Goal: Task Accomplishment & Management: Use online tool/utility

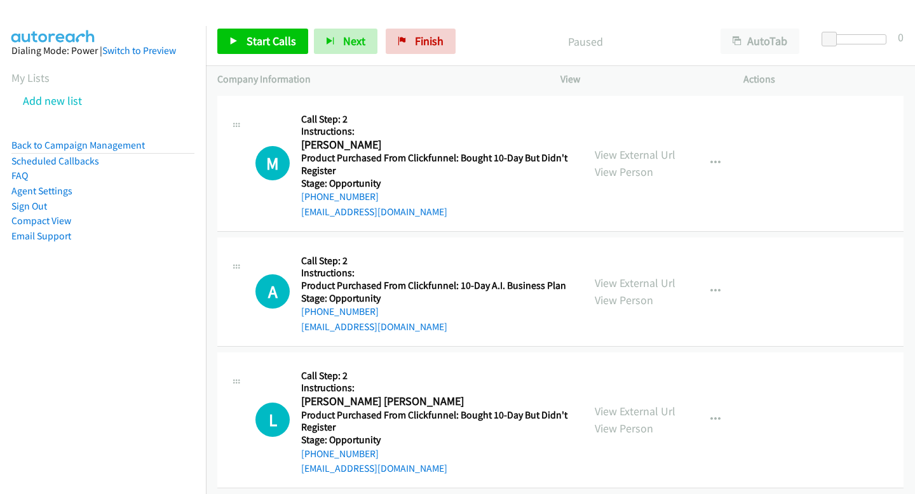
click at [251, 57] on div "Start Calls Pause Next Finish Paused AutoTab AutoTab 0" at bounding box center [560, 41] width 709 height 49
click at [251, 49] on link "Start Calls" at bounding box center [262, 41] width 91 height 25
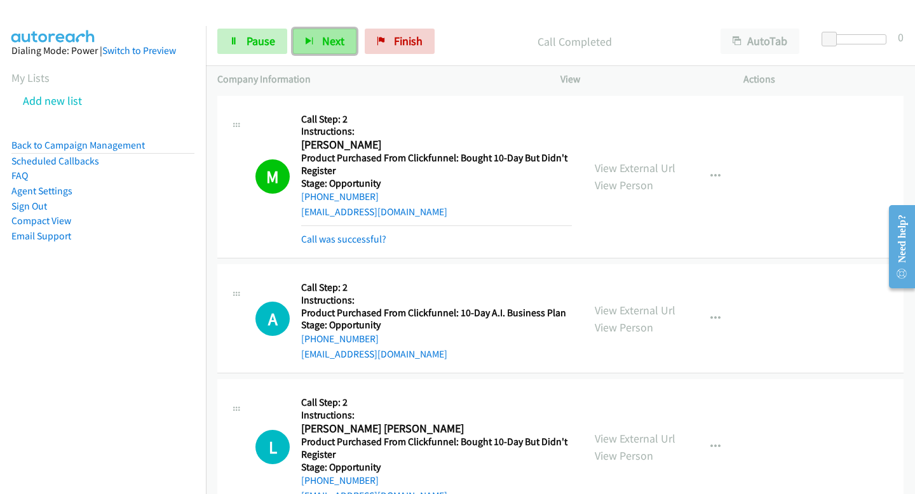
click at [329, 40] on span "Next" at bounding box center [333, 41] width 22 height 15
click at [325, 33] on button "Next" at bounding box center [325, 41] width 64 height 25
click at [323, 51] on button "Next" at bounding box center [325, 41] width 64 height 25
click at [309, 30] on button "Next" at bounding box center [325, 41] width 64 height 25
click at [329, 41] on span "Next" at bounding box center [333, 41] width 22 height 15
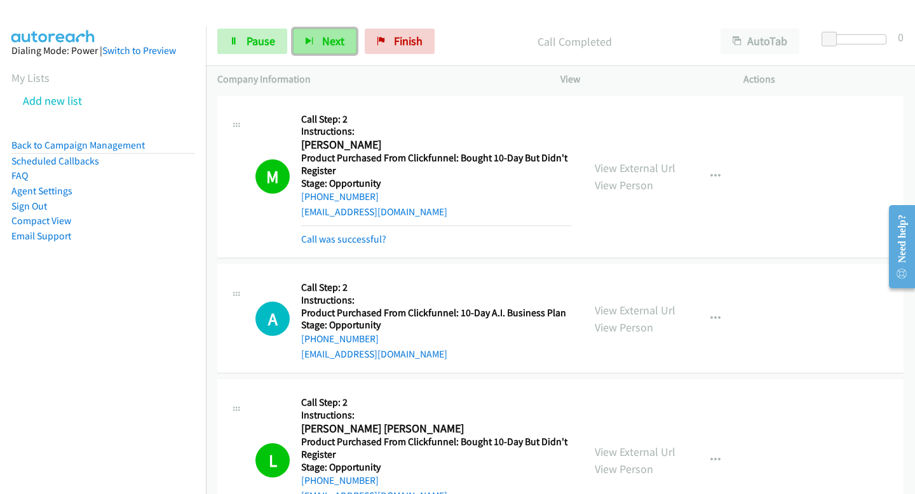
click at [335, 30] on button "Next" at bounding box center [325, 41] width 64 height 25
click at [346, 51] on button "Next" at bounding box center [325, 41] width 64 height 25
click at [327, 49] on button "Next" at bounding box center [325, 41] width 64 height 25
click at [311, 51] on button "Next" at bounding box center [325, 41] width 64 height 25
click at [333, 48] on button "Next" at bounding box center [325, 41] width 64 height 25
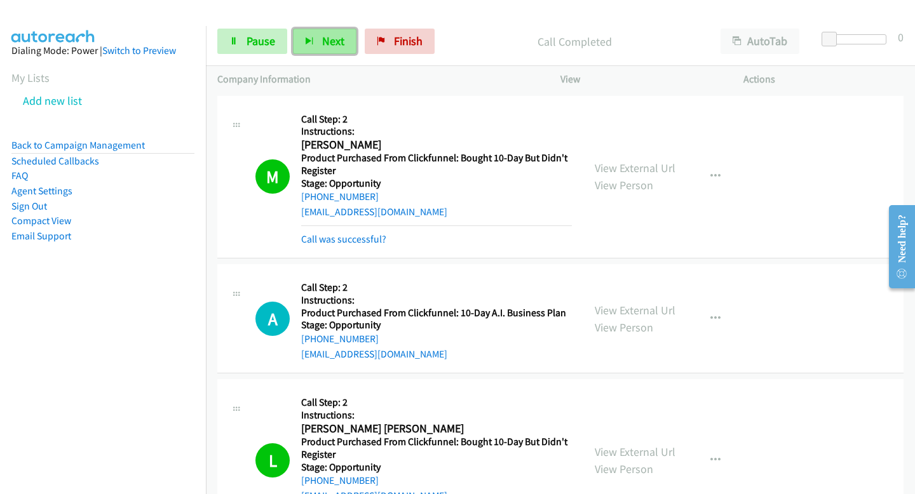
click at [341, 46] on span "Next" at bounding box center [333, 41] width 22 height 15
click at [331, 43] on span "Next" at bounding box center [333, 41] width 22 height 15
click at [318, 44] on button "Next" at bounding box center [325, 41] width 64 height 25
click at [347, 40] on button "Next" at bounding box center [325, 41] width 64 height 25
click at [341, 32] on button "Next" at bounding box center [325, 41] width 64 height 25
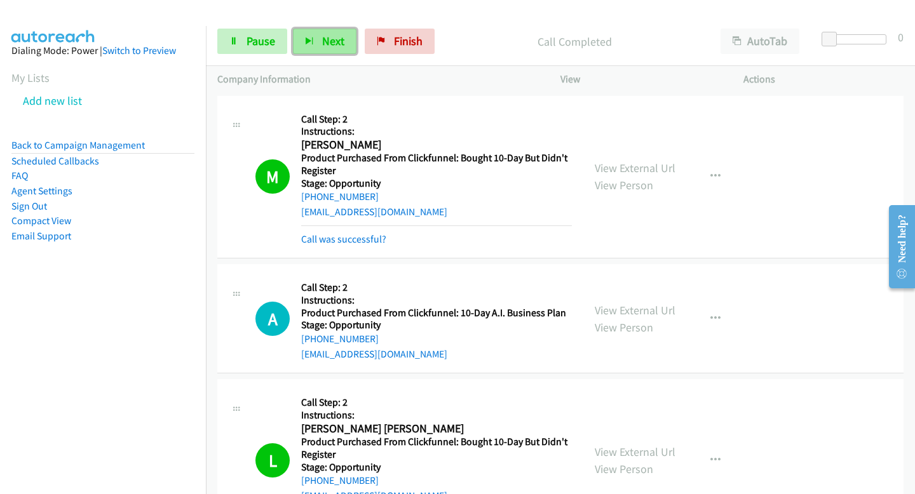
click at [330, 29] on button "Next" at bounding box center [325, 41] width 64 height 25
click at [341, 43] on span "Next" at bounding box center [333, 41] width 22 height 15
click at [322, 38] on span "Next" at bounding box center [333, 41] width 22 height 15
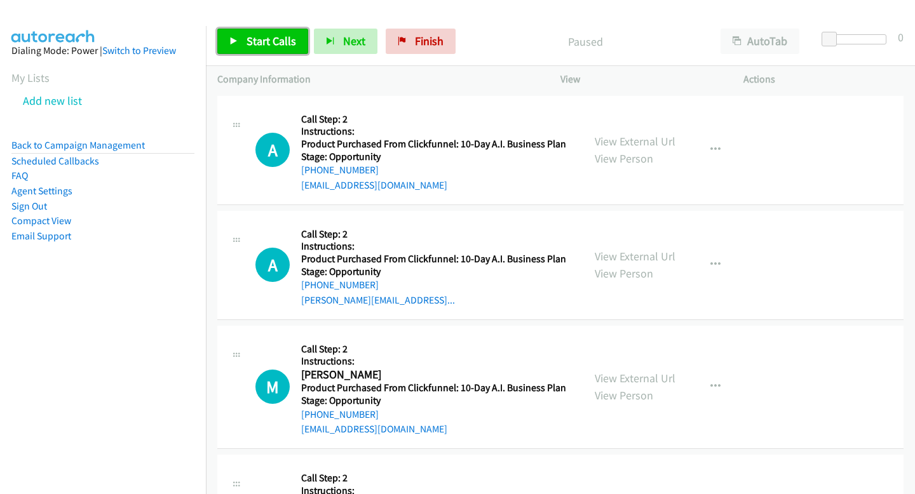
click at [241, 48] on link "Start Calls" at bounding box center [262, 41] width 91 height 25
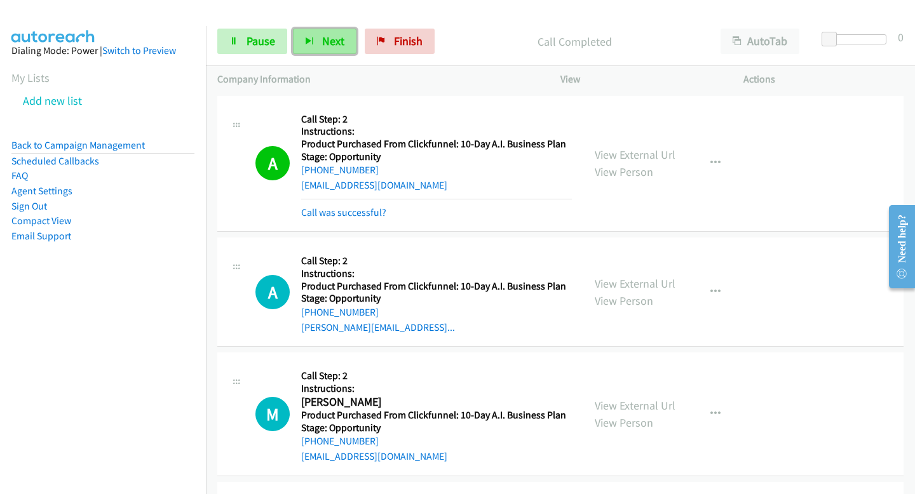
click at [320, 51] on button "Next" at bounding box center [325, 41] width 64 height 25
click at [332, 35] on span "Next" at bounding box center [333, 41] width 22 height 15
click at [331, 48] on button "Next" at bounding box center [325, 41] width 64 height 25
click at [335, 47] on span "Next" at bounding box center [333, 41] width 22 height 15
click at [349, 48] on button "Next" at bounding box center [325, 41] width 64 height 25
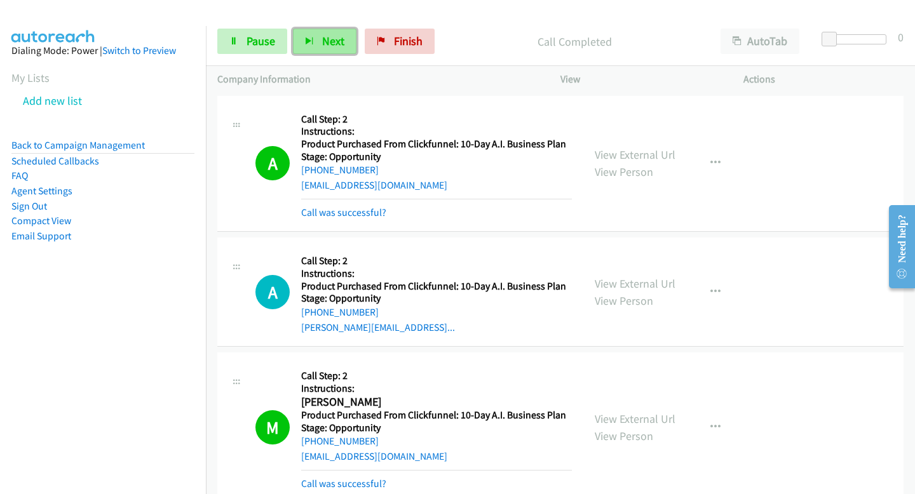
click at [336, 36] on span "Next" at bounding box center [333, 41] width 22 height 15
click at [336, 35] on span "Next" at bounding box center [333, 41] width 22 height 15
click at [328, 43] on span "Next" at bounding box center [333, 41] width 22 height 15
click at [300, 30] on button "Next" at bounding box center [325, 41] width 64 height 25
click at [321, 55] on div "Start Calls Pause Next Finish Call Completed AutoTab AutoTab 0" at bounding box center [560, 41] width 709 height 49
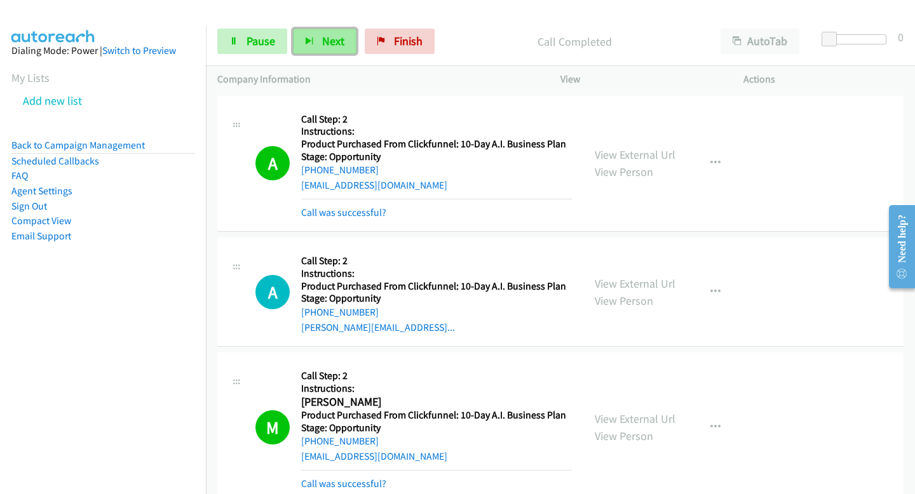
click at [318, 41] on button "Next" at bounding box center [325, 41] width 64 height 25
click at [318, 43] on button "Next" at bounding box center [325, 41] width 64 height 25
click at [340, 30] on button "Next" at bounding box center [325, 41] width 64 height 25
click at [336, 44] on span "Next" at bounding box center [333, 41] width 22 height 15
click at [330, 50] on button "Next" at bounding box center [325, 41] width 64 height 25
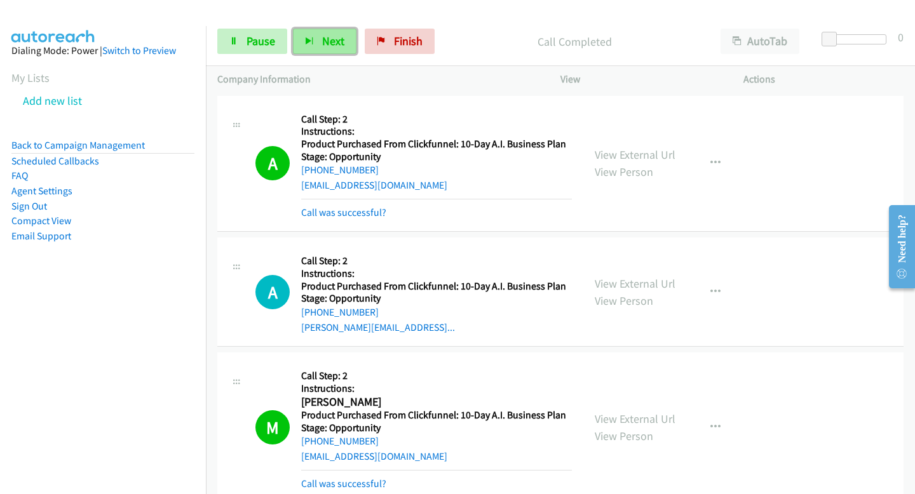
click at [351, 39] on button "Next" at bounding box center [325, 41] width 64 height 25
click at [349, 41] on button "Next" at bounding box center [325, 41] width 64 height 25
click at [337, 34] on span "Next" at bounding box center [333, 41] width 22 height 15
click at [328, 61] on div "Start Calls Pause Next Finish Call Completed AutoTab AutoTab 0" at bounding box center [560, 41] width 709 height 49
click at [315, 29] on button "Next" at bounding box center [325, 41] width 64 height 25
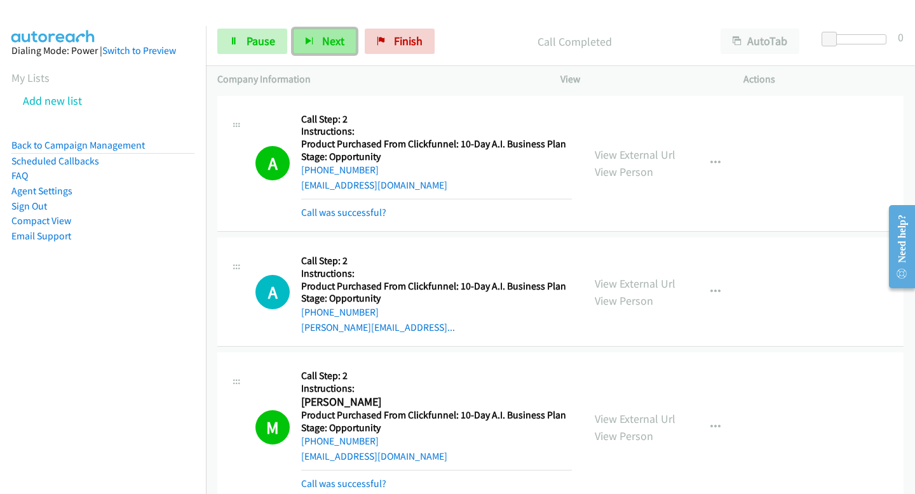
click at [316, 32] on button "Next" at bounding box center [325, 41] width 64 height 25
click at [318, 50] on button "Next" at bounding box center [325, 41] width 64 height 25
click at [337, 44] on span "Next" at bounding box center [333, 41] width 22 height 15
click at [322, 47] on span "Next" at bounding box center [333, 41] width 22 height 15
click at [316, 53] on button "Next" at bounding box center [325, 41] width 64 height 25
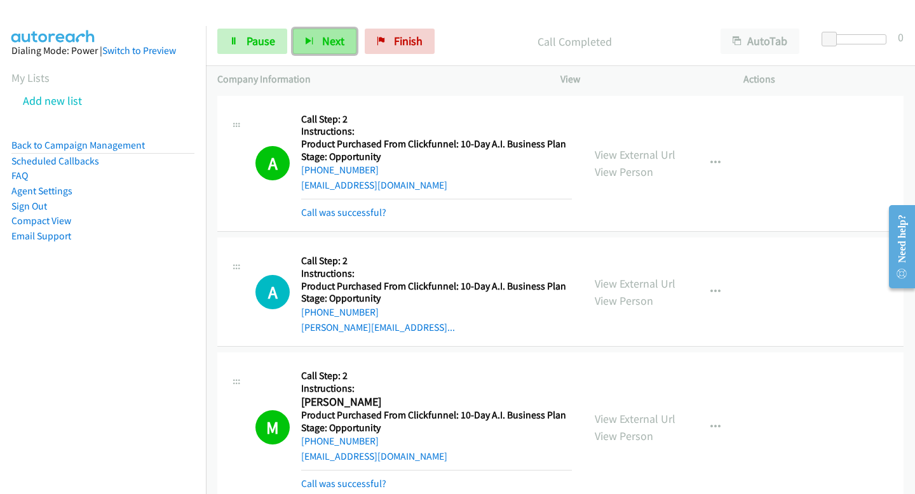
click at [305, 41] on icon "button" at bounding box center [309, 41] width 9 height 9
click at [331, 42] on span "Next" at bounding box center [333, 41] width 22 height 15
click at [353, 30] on button "Next" at bounding box center [325, 41] width 64 height 25
click at [348, 35] on button "Next" at bounding box center [325, 41] width 64 height 25
click at [352, 46] on button "Next" at bounding box center [325, 41] width 64 height 25
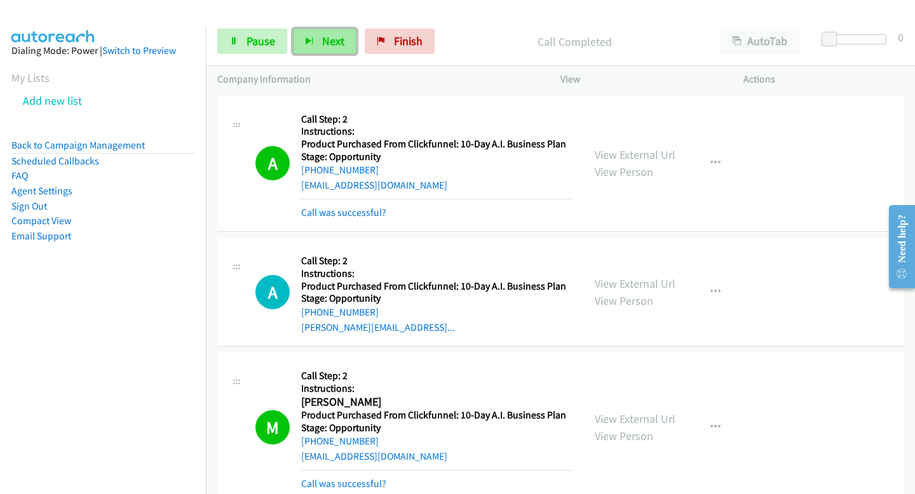
click at [328, 41] on span "Next" at bounding box center [333, 41] width 22 height 15
click at [334, 43] on span "Next" at bounding box center [333, 41] width 22 height 15
click at [332, 50] on button "Next" at bounding box center [325, 41] width 64 height 25
click at [331, 45] on span "Next" at bounding box center [333, 41] width 22 height 15
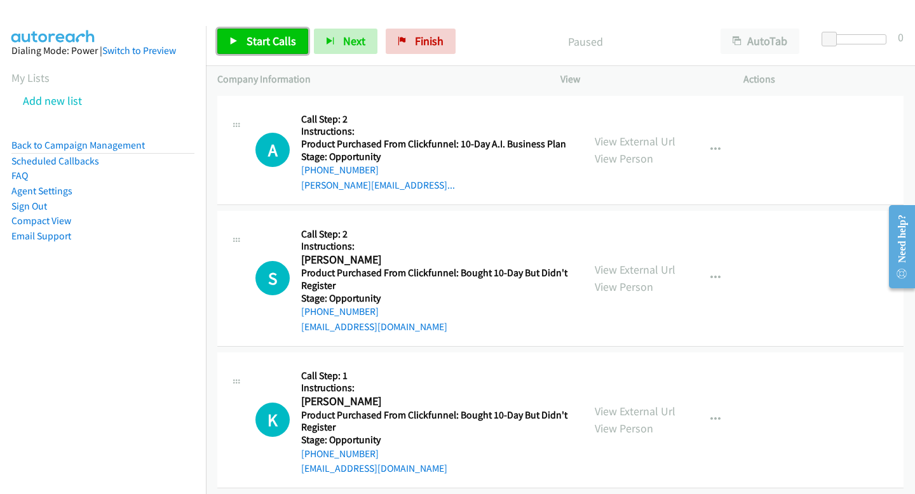
click at [226, 43] on link "Start Calls" at bounding box center [262, 41] width 91 height 25
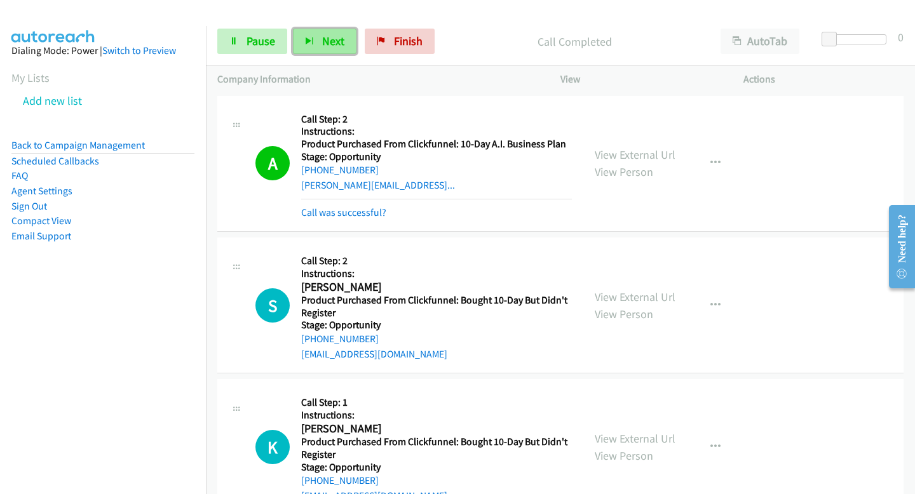
click at [315, 43] on button "Next" at bounding box center [325, 41] width 64 height 25
click at [335, 32] on button "Next" at bounding box center [325, 41] width 64 height 25
click at [341, 41] on span "Next" at bounding box center [333, 41] width 22 height 15
click at [341, 43] on span "Next" at bounding box center [333, 41] width 22 height 15
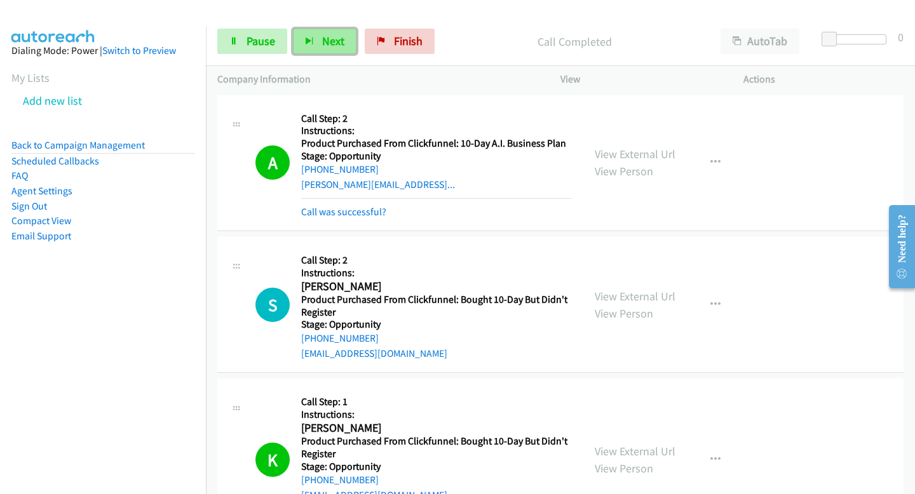
click at [312, 46] on icon "button" at bounding box center [309, 41] width 9 height 9
click at [328, 39] on span "Next" at bounding box center [333, 41] width 22 height 15
click at [311, 31] on button "Next" at bounding box center [325, 41] width 64 height 25
click at [314, 38] on button "Next" at bounding box center [325, 41] width 64 height 25
click at [298, 64] on div "Start Calls Pause Next Finish Call Completed AutoTab AutoTab 0" at bounding box center [560, 41] width 709 height 49
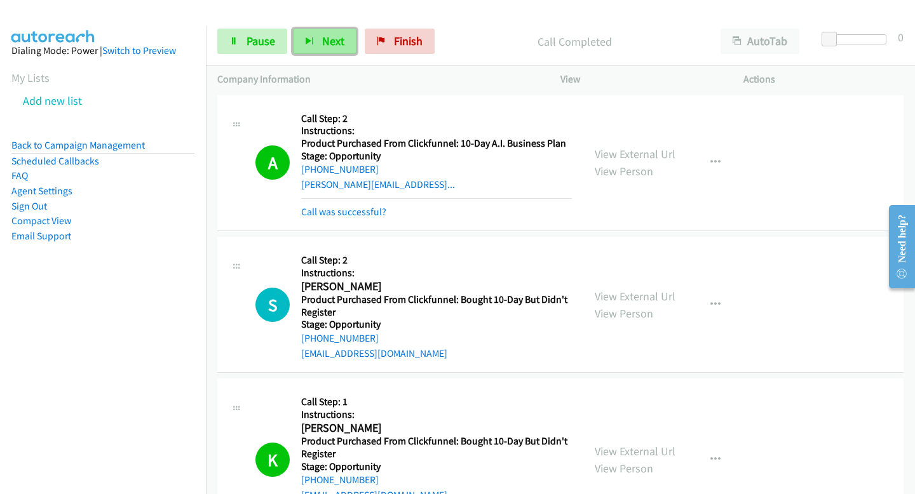
click at [299, 49] on button "Next" at bounding box center [325, 41] width 64 height 25
click at [344, 47] on button "Next" at bounding box center [325, 41] width 64 height 25
click at [292, 36] on div "Start Calls Pause Next Finish" at bounding box center [328, 41] width 223 height 25
click at [301, 38] on button "Next" at bounding box center [325, 41] width 64 height 25
click at [335, 42] on span "Next" at bounding box center [333, 41] width 22 height 15
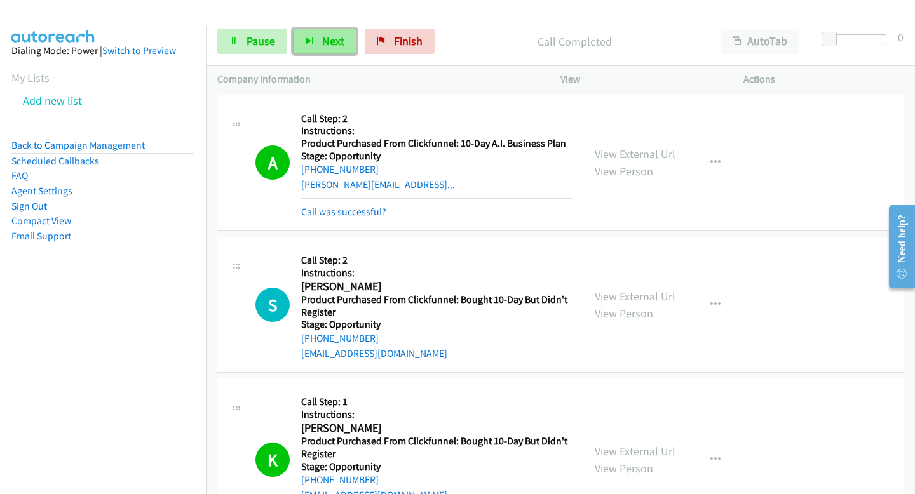
click at [330, 53] on button "Next" at bounding box center [325, 41] width 64 height 25
click at [325, 48] on button "Next" at bounding box center [325, 41] width 64 height 25
click at [336, 49] on button "Next" at bounding box center [325, 41] width 64 height 25
click at [309, 32] on button "Next" at bounding box center [325, 41] width 64 height 25
click at [322, 44] on span "Next" at bounding box center [333, 41] width 22 height 15
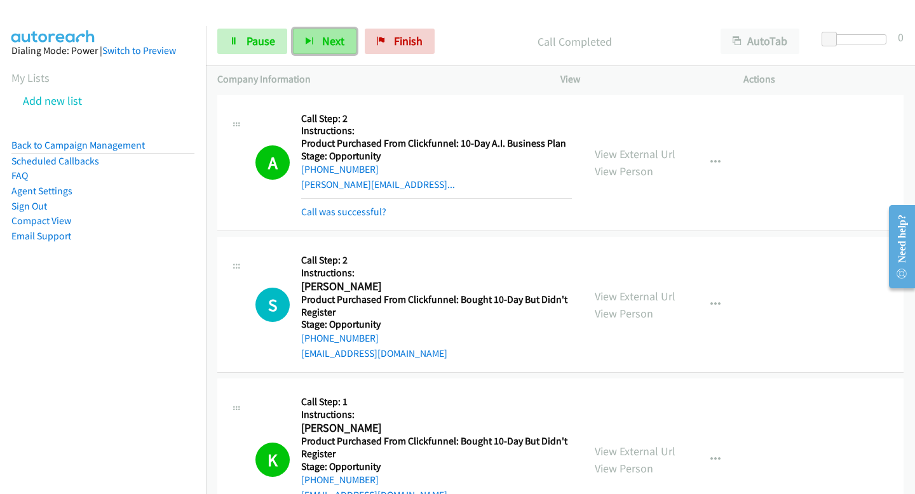
click at [313, 46] on button "Next" at bounding box center [325, 41] width 64 height 25
click at [322, 42] on span "Next" at bounding box center [333, 41] width 22 height 15
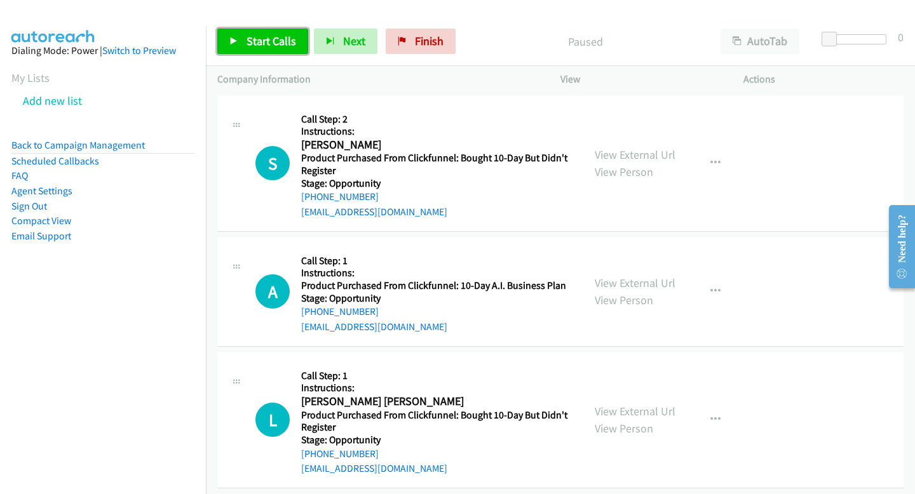
click at [248, 30] on link "Start Calls" at bounding box center [262, 41] width 91 height 25
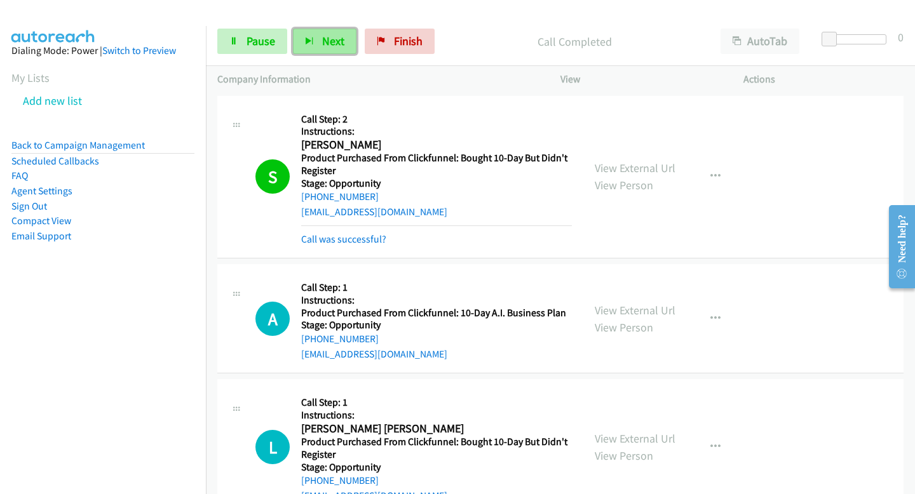
click at [330, 37] on span "Next" at bounding box center [333, 41] width 22 height 15
click at [329, 58] on div "Start Calls Pause Next Finish Call Completed AutoTab AutoTab 0" at bounding box center [560, 41] width 709 height 49
click at [328, 48] on button "Next" at bounding box center [325, 41] width 64 height 25
click at [305, 39] on icon "button" at bounding box center [309, 41] width 9 height 9
click at [324, 44] on span "Next" at bounding box center [333, 41] width 22 height 15
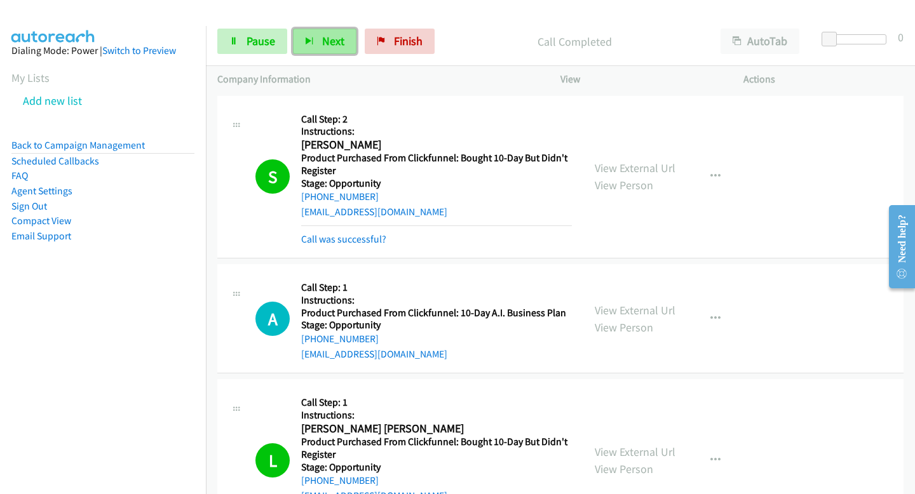
click at [335, 34] on span "Next" at bounding box center [333, 41] width 22 height 15
click at [342, 41] on span "Next" at bounding box center [333, 41] width 22 height 15
click at [322, 45] on span "Next" at bounding box center [333, 41] width 22 height 15
click at [303, 37] on button "Next" at bounding box center [325, 41] width 64 height 25
click at [328, 50] on button "Next" at bounding box center [325, 41] width 64 height 25
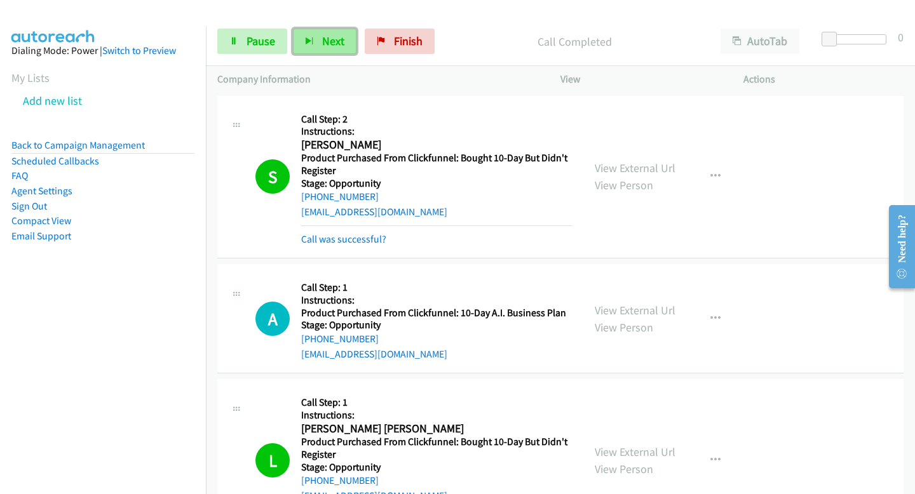
click at [342, 46] on span "Next" at bounding box center [333, 41] width 22 height 15
click at [278, 42] on link "Pause" at bounding box center [252, 41] width 70 height 25
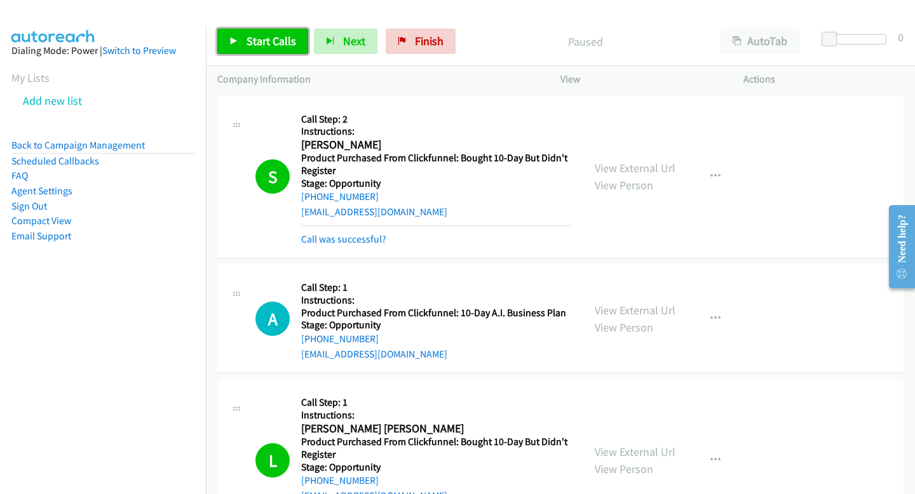
click at [252, 39] on span "Start Calls" at bounding box center [272, 41] width 50 height 15
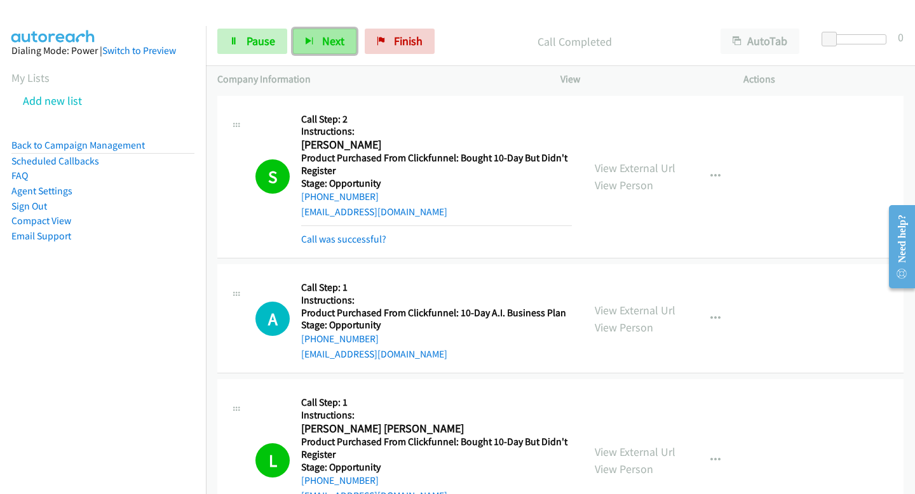
click at [337, 49] on button "Next" at bounding box center [325, 41] width 64 height 25
click at [323, 37] on span "Next" at bounding box center [333, 41] width 22 height 15
click at [324, 40] on span "Next" at bounding box center [333, 41] width 22 height 15
click at [322, 53] on button "Next" at bounding box center [325, 41] width 64 height 25
click at [337, 45] on span "Next" at bounding box center [333, 41] width 22 height 15
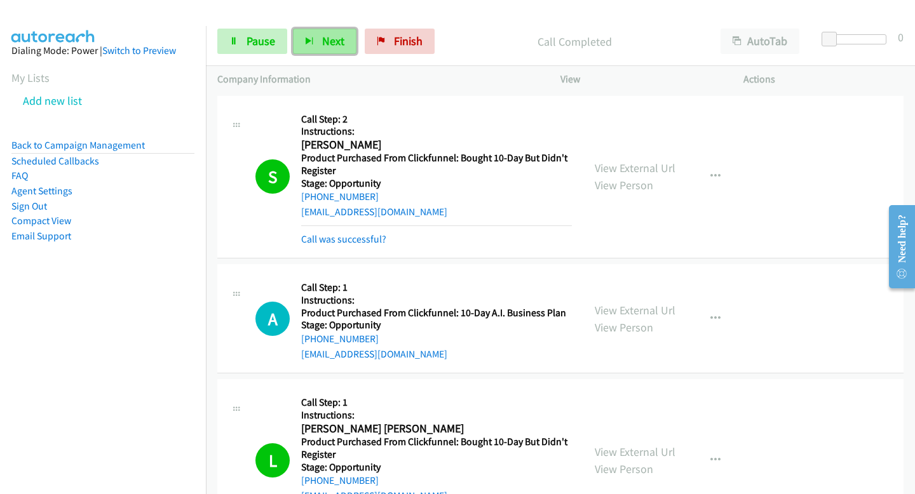
click at [332, 34] on span "Next" at bounding box center [333, 41] width 22 height 15
click at [306, 29] on button "Next" at bounding box center [325, 41] width 64 height 25
click at [316, 32] on button "Next" at bounding box center [325, 41] width 64 height 25
click at [330, 48] on span "Next" at bounding box center [333, 41] width 22 height 15
click at [329, 39] on span "Next" at bounding box center [333, 41] width 22 height 15
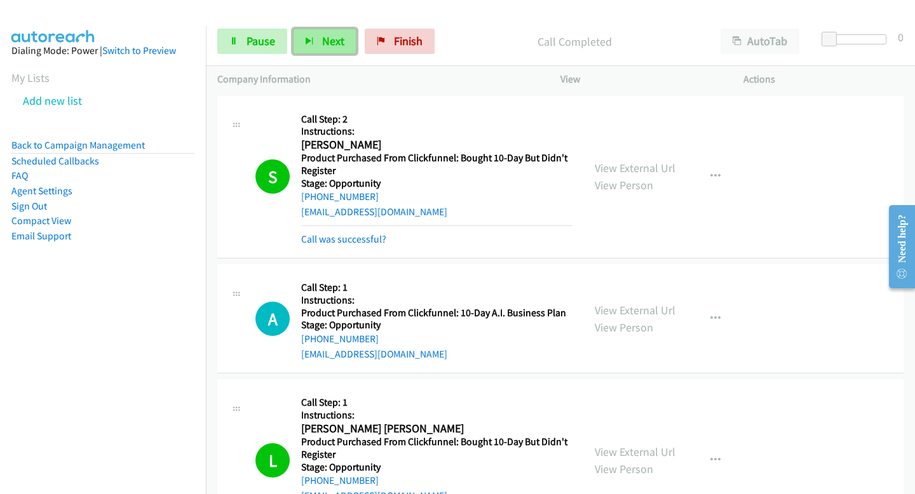
click at [299, 39] on button "Next" at bounding box center [325, 41] width 64 height 25
click at [342, 36] on button "Next" at bounding box center [325, 41] width 64 height 25
click at [304, 31] on button "Next" at bounding box center [325, 41] width 64 height 25
click at [308, 59] on div "Start Calls Pause Next Finish Call Completed AutoTab AutoTab 0" at bounding box center [560, 41] width 709 height 49
click at [316, 50] on button "Next" at bounding box center [325, 41] width 64 height 25
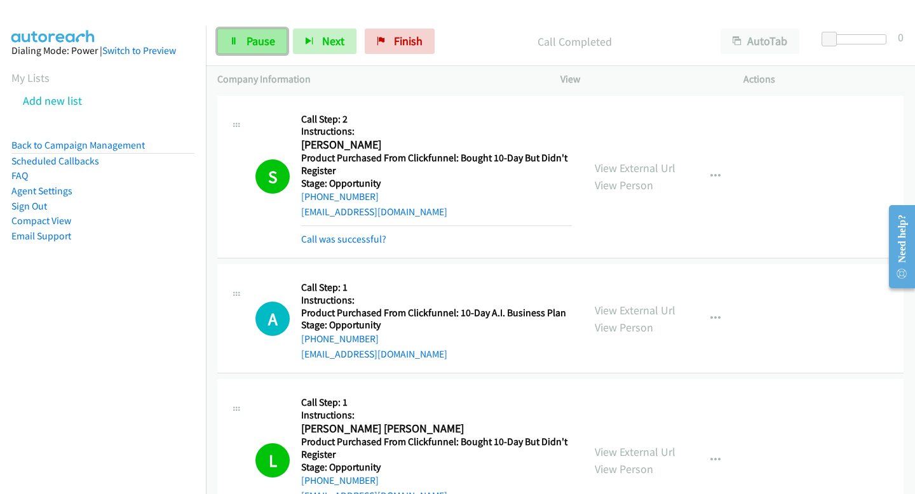
click at [260, 48] on link "Pause" at bounding box center [252, 41] width 70 height 25
click at [255, 74] on p "Company Information" at bounding box center [377, 79] width 320 height 15
click at [253, 58] on div "Start Calls Pause Next Finish Paused AutoTab AutoTab 0" at bounding box center [560, 41] width 709 height 49
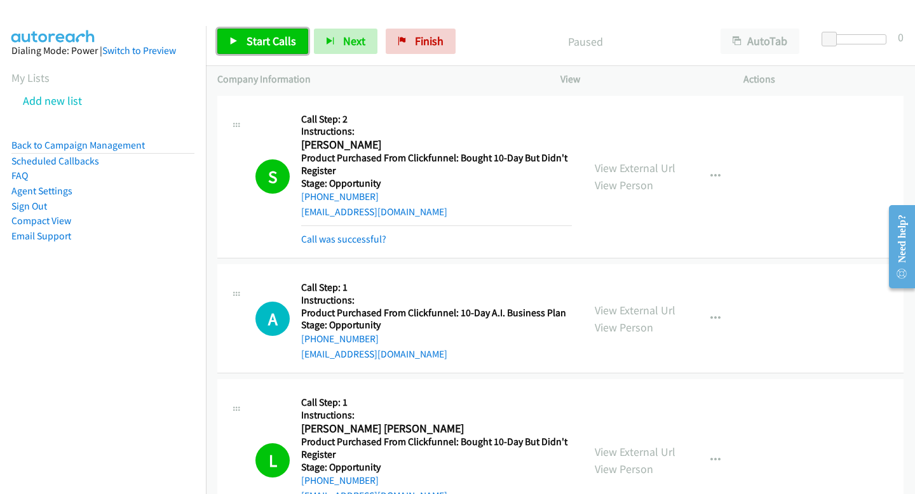
click at [245, 42] on link "Start Calls" at bounding box center [262, 41] width 91 height 25
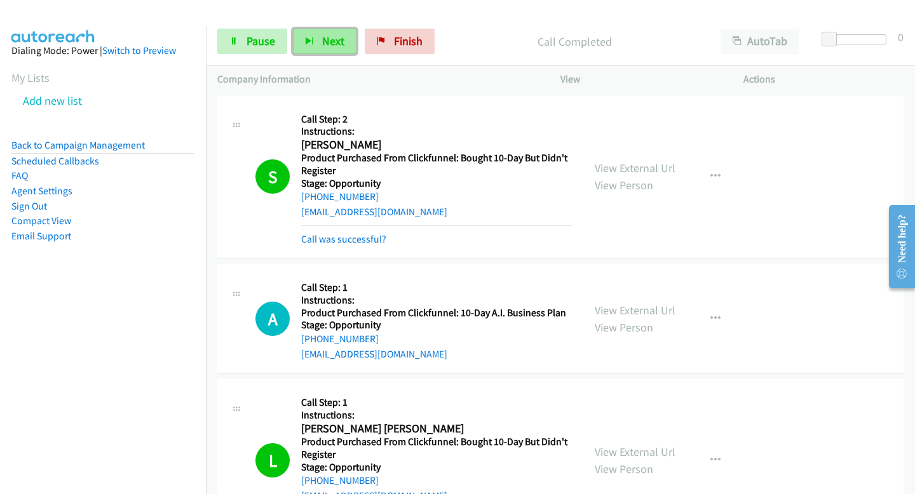
click at [327, 41] on span "Next" at bounding box center [333, 41] width 22 height 15
click at [342, 48] on button "Next" at bounding box center [325, 41] width 64 height 25
click at [328, 41] on span "Next" at bounding box center [333, 41] width 22 height 15
click at [347, 50] on button "Next" at bounding box center [325, 41] width 64 height 25
click at [314, 48] on button "Next" at bounding box center [325, 41] width 64 height 25
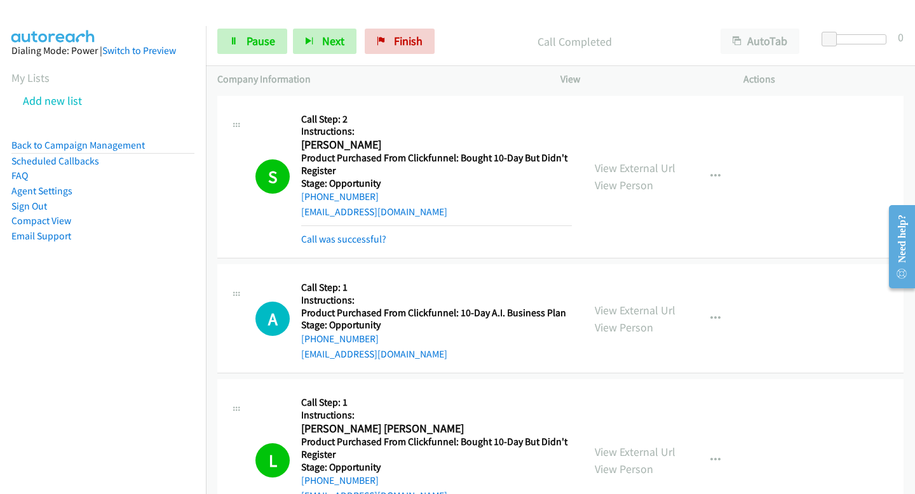
click at [306, 58] on div "Start Calls Pause Next Finish Call Completed AutoTab AutoTab 0" at bounding box center [560, 41] width 709 height 49
click at [325, 44] on span "Next" at bounding box center [333, 41] width 22 height 15
click at [320, 35] on button "Next" at bounding box center [325, 41] width 64 height 25
click at [329, 36] on span "Next" at bounding box center [333, 41] width 22 height 15
click at [309, 39] on icon "button" at bounding box center [309, 41] width 9 height 9
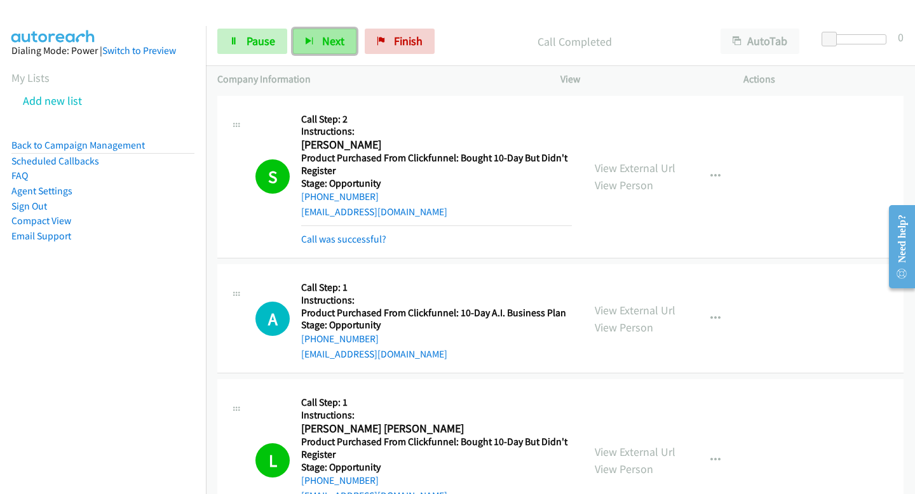
click at [326, 40] on span "Next" at bounding box center [333, 41] width 22 height 15
click at [340, 38] on span "Next" at bounding box center [333, 41] width 22 height 15
click at [299, 33] on button "Next" at bounding box center [325, 41] width 64 height 25
click at [322, 45] on span "Next" at bounding box center [333, 41] width 22 height 15
click at [325, 52] on button "Next" at bounding box center [325, 41] width 64 height 25
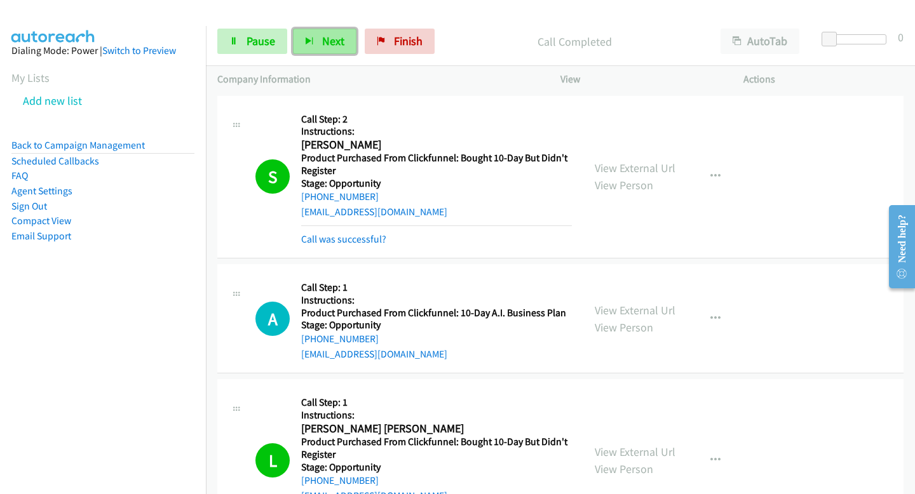
click at [337, 46] on span "Next" at bounding box center [333, 41] width 22 height 15
click at [328, 46] on span "Next" at bounding box center [333, 41] width 22 height 15
click at [338, 46] on span "Next" at bounding box center [333, 41] width 22 height 15
click at [320, 41] on button "Next" at bounding box center [325, 41] width 64 height 25
click at [346, 32] on button "Next" at bounding box center [325, 41] width 64 height 25
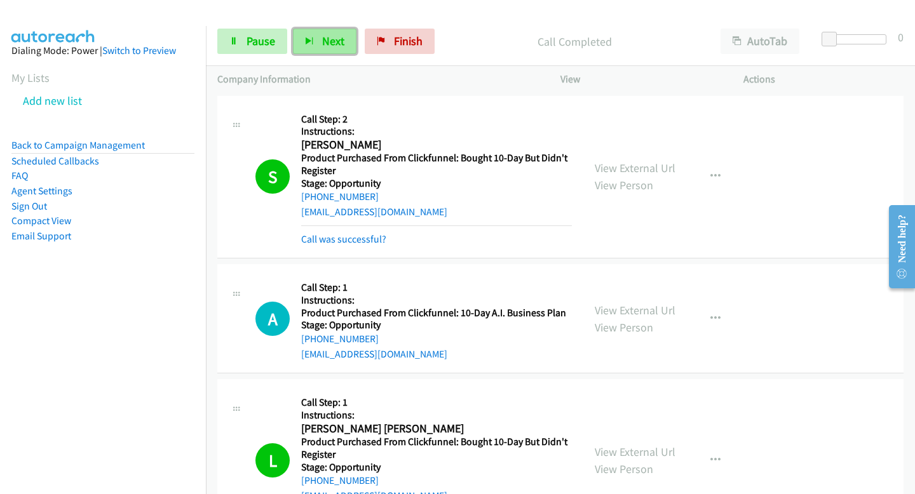
click at [329, 35] on span "Next" at bounding box center [333, 41] width 22 height 15
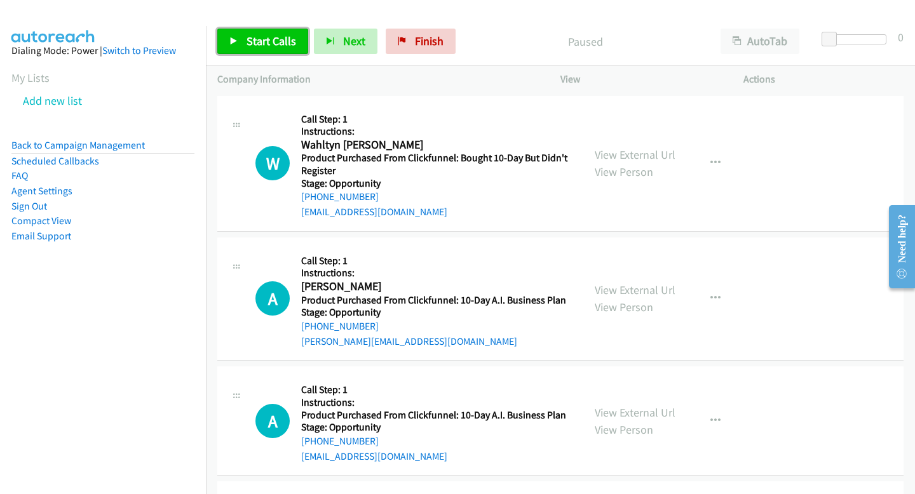
click at [267, 36] on span "Start Calls" at bounding box center [272, 41] width 50 height 15
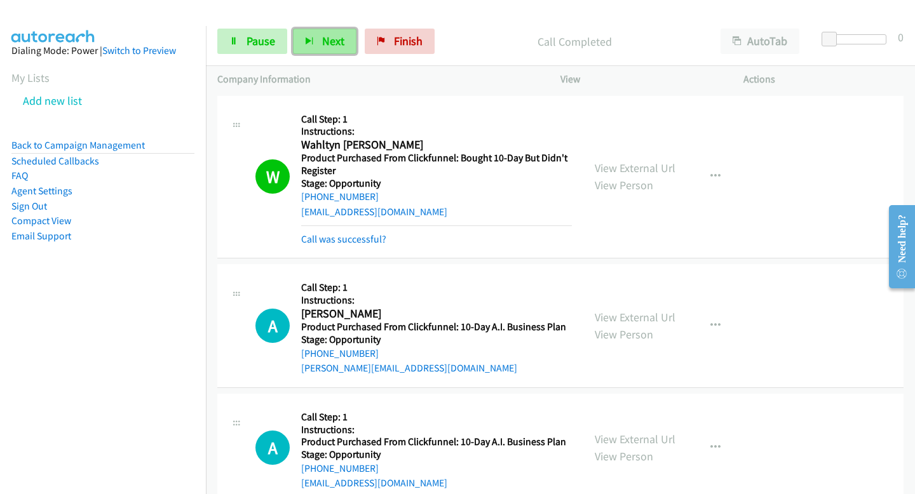
click at [342, 44] on span "Next" at bounding box center [333, 41] width 22 height 15
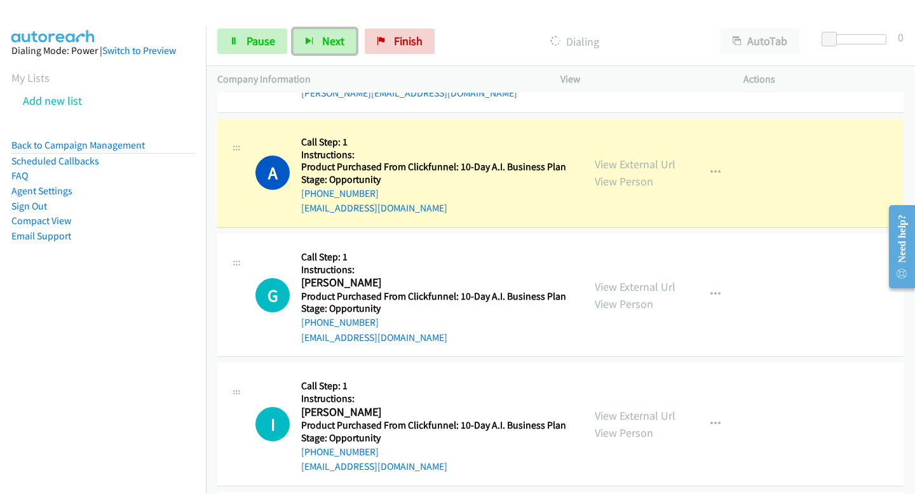
scroll to position [276, 0]
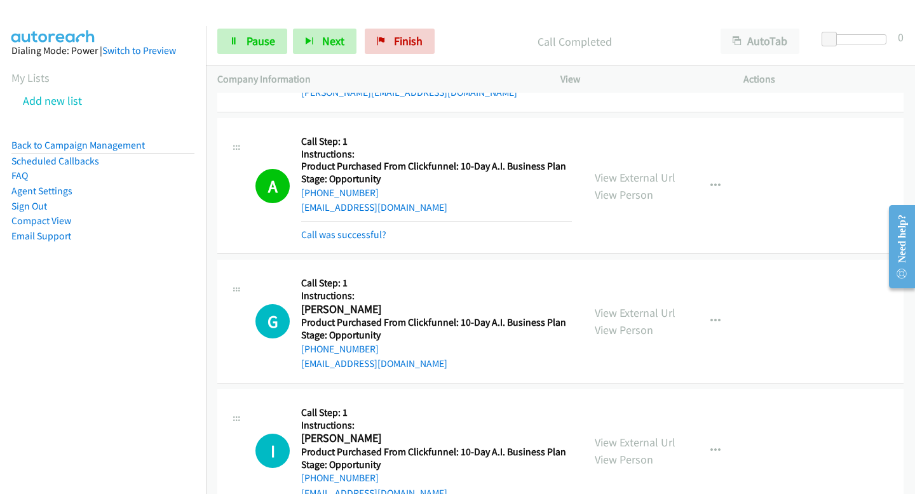
click at [727, 99] on div "View External Url View Person View External Url Email Schedule/Manage Callback …" at bounding box center [680, 50] width 194 height 100
click at [327, 49] on button "Next" at bounding box center [325, 41] width 64 height 25
click at [332, 50] on button "Next" at bounding box center [325, 41] width 64 height 25
click at [293, 29] on button "Next" at bounding box center [325, 41] width 64 height 25
click at [325, 44] on span "Next" at bounding box center [333, 41] width 22 height 15
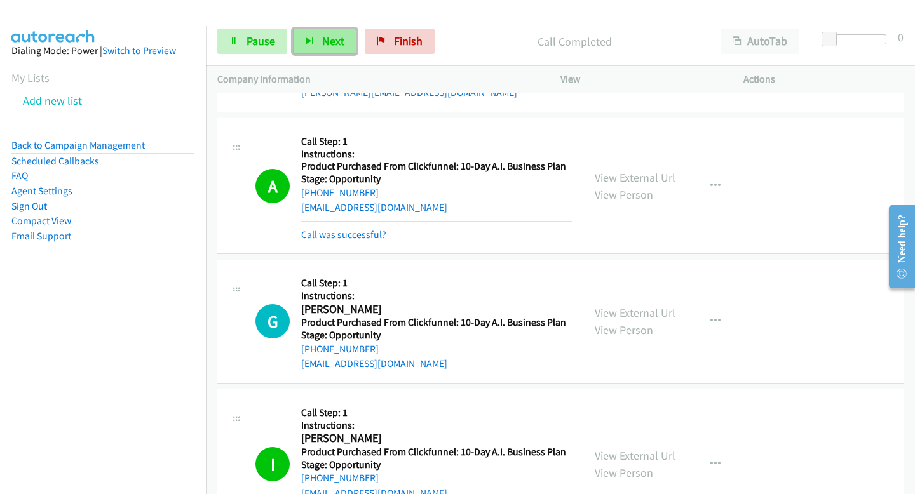
click at [336, 40] on span "Next" at bounding box center [333, 41] width 22 height 15
click at [254, 31] on link "Pause" at bounding box center [252, 41] width 70 height 25
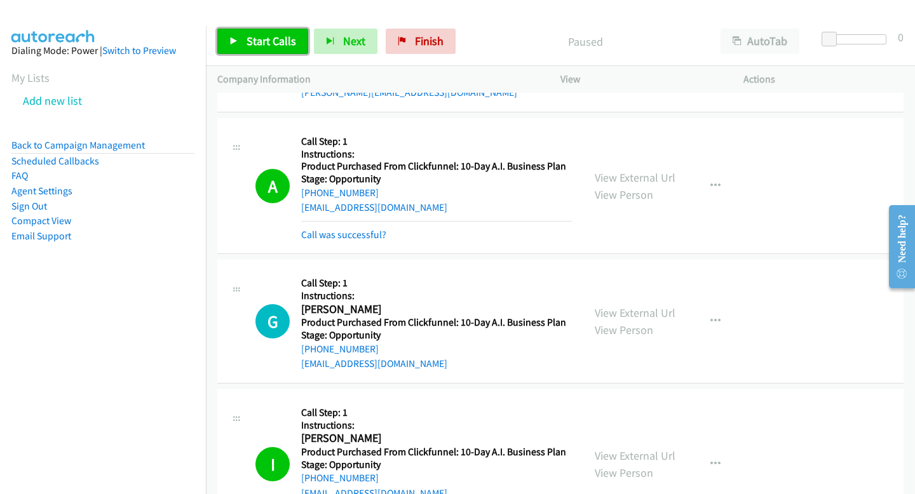
click at [291, 43] on span "Start Calls" at bounding box center [272, 41] width 50 height 15
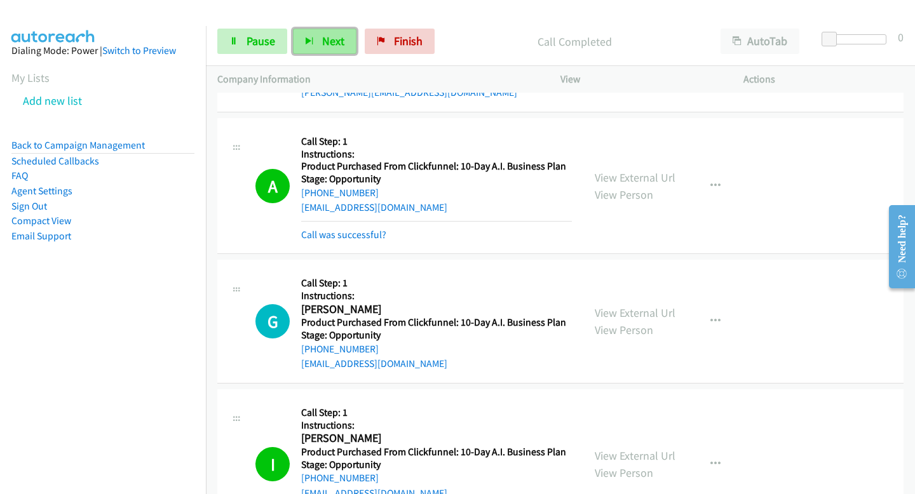
click at [344, 29] on button "Next" at bounding box center [325, 41] width 64 height 25
click at [331, 34] on span "Next" at bounding box center [333, 41] width 22 height 15
click at [304, 30] on button "Next" at bounding box center [325, 41] width 64 height 25
click at [336, 32] on button "Next" at bounding box center [325, 41] width 64 height 25
click at [342, 50] on button "Next" at bounding box center [325, 41] width 64 height 25
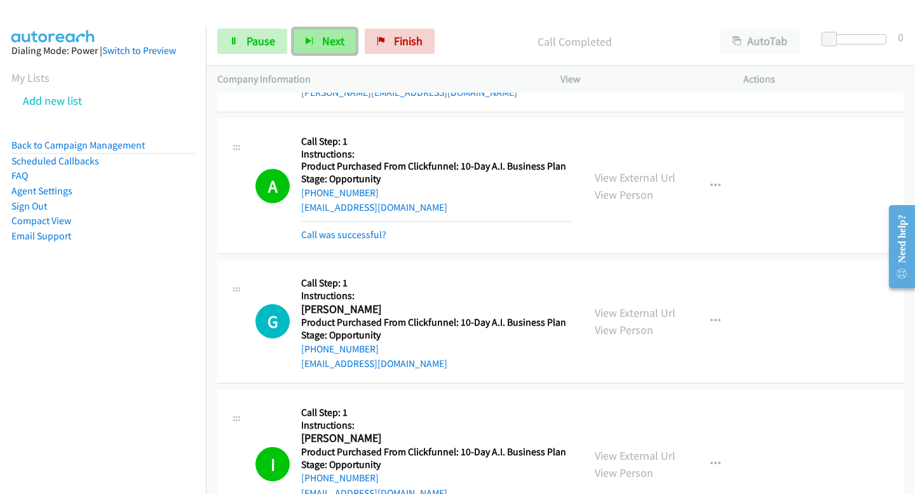
click at [311, 42] on icon "button" at bounding box center [309, 41] width 9 height 9
click at [294, 37] on button "Next" at bounding box center [325, 41] width 64 height 25
click at [308, 41] on icon "button" at bounding box center [309, 41] width 9 height 9
click at [342, 35] on button "Next" at bounding box center [325, 41] width 64 height 25
click at [332, 50] on button "Next" at bounding box center [325, 41] width 64 height 25
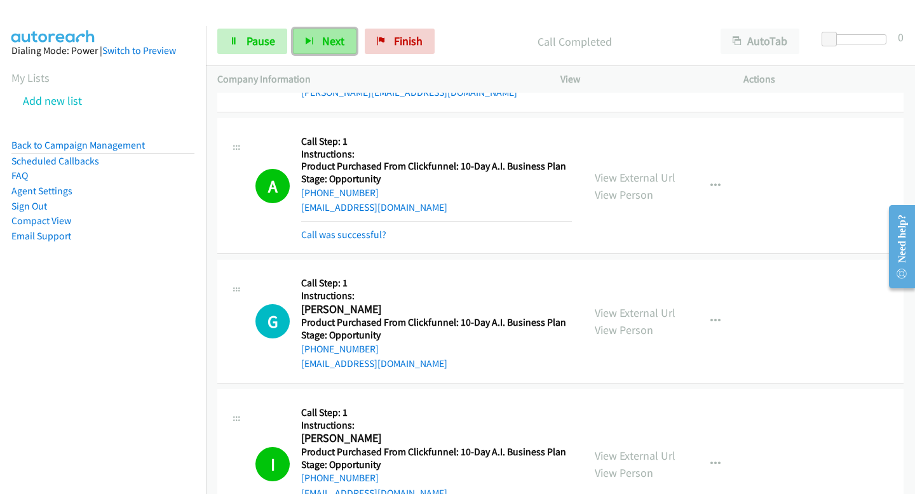
click at [336, 43] on span "Next" at bounding box center [333, 41] width 22 height 15
click at [341, 34] on span "Next" at bounding box center [333, 41] width 22 height 15
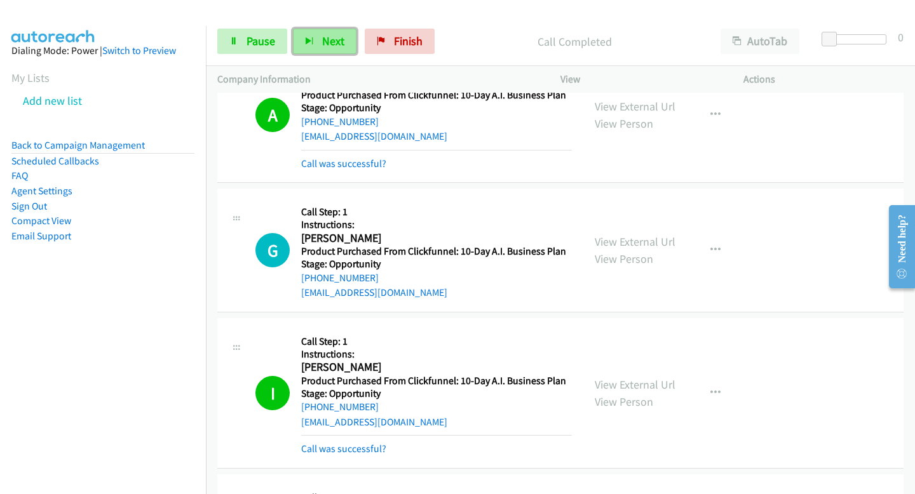
click at [351, 47] on button "Next" at bounding box center [325, 41] width 64 height 25
click at [325, 40] on span "Next" at bounding box center [333, 41] width 22 height 15
click at [333, 51] on button "Next" at bounding box center [325, 41] width 64 height 25
click at [326, 35] on span "Next" at bounding box center [333, 41] width 22 height 15
click at [314, 43] on button "Next" at bounding box center [325, 41] width 64 height 25
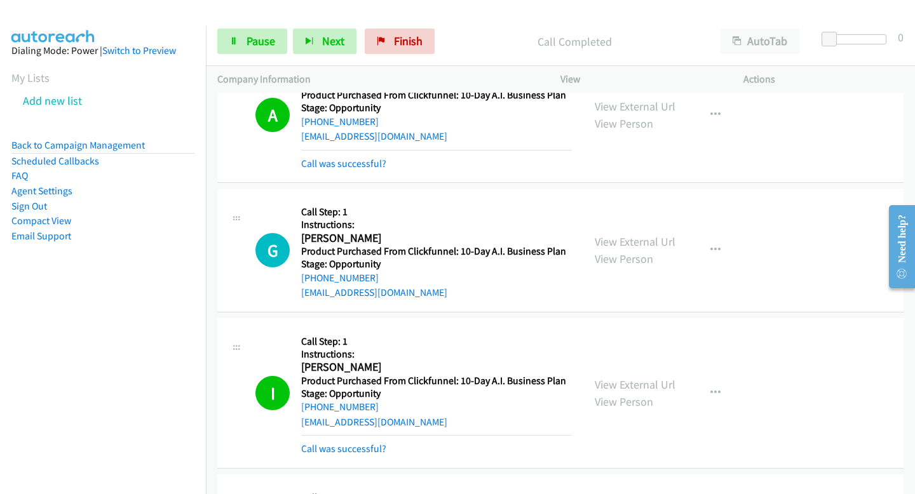
click at [314, 58] on div "Start Calls Pause Next Finish Call Completed AutoTab AutoTab 0" at bounding box center [560, 41] width 709 height 49
click at [314, 50] on button "Next" at bounding box center [325, 41] width 64 height 25
click at [332, 29] on button "Next" at bounding box center [325, 41] width 64 height 25
click at [332, 42] on span "Next" at bounding box center [333, 41] width 22 height 15
click at [327, 40] on span "Next" at bounding box center [333, 41] width 22 height 15
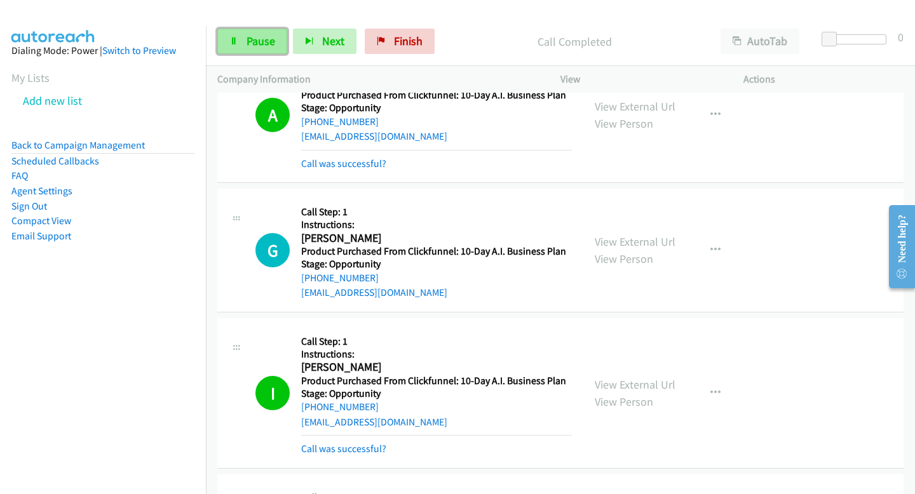
click at [229, 47] on link "Pause" at bounding box center [252, 41] width 70 height 25
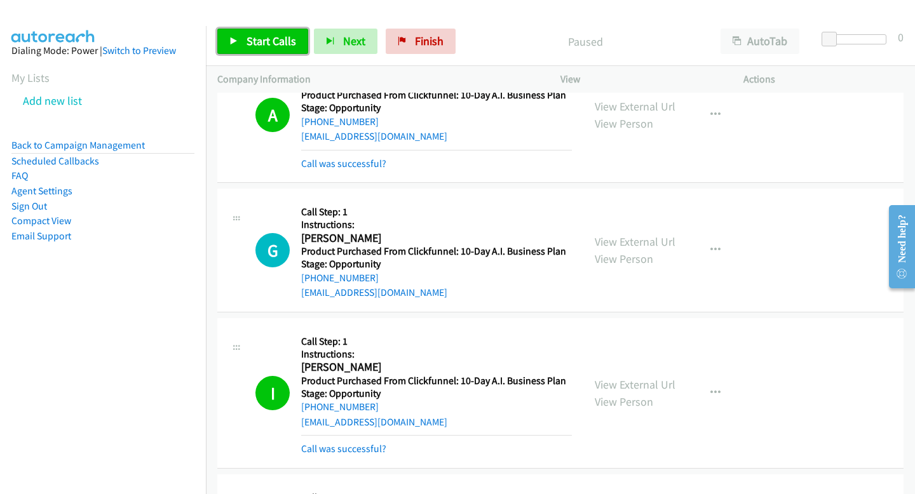
click at [266, 53] on link "Start Calls" at bounding box center [262, 41] width 91 height 25
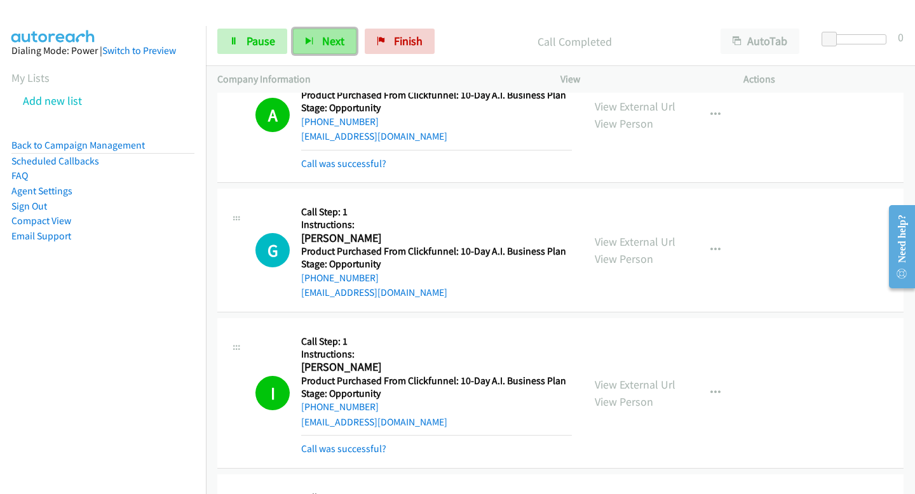
click at [323, 44] on span "Next" at bounding box center [333, 41] width 22 height 15
click at [358, 51] on div "Start Calls Pause Next Finish" at bounding box center [328, 41] width 223 height 25
click at [341, 42] on span "Next" at bounding box center [333, 41] width 22 height 15
click at [327, 44] on span "Next" at bounding box center [333, 41] width 22 height 15
click at [347, 40] on button "Next" at bounding box center [325, 41] width 64 height 25
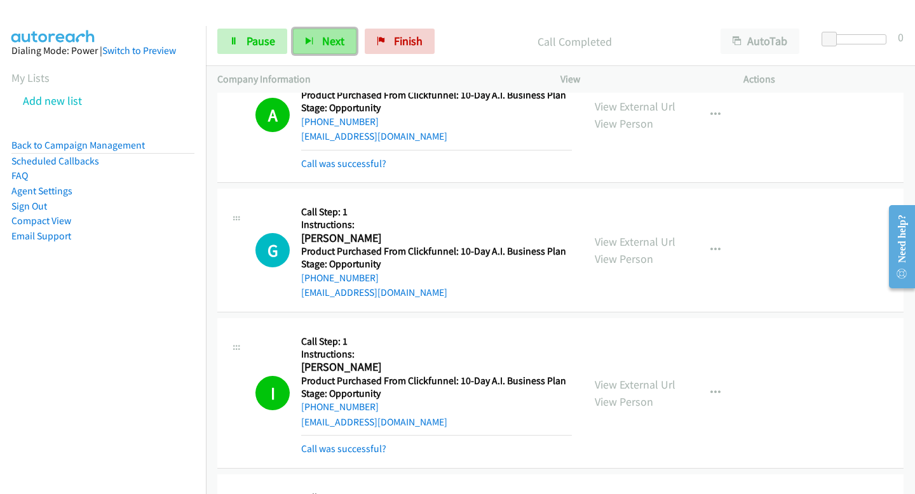
click at [314, 34] on button "Next" at bounding box center [325, 41] width 64 height 25
click at [326, 47] on span "Next" at bounding box center [333, 41] width 22 height 15
click at [264, 49] on link "Pause" at bounding box center [252, 41] width 70 height 25
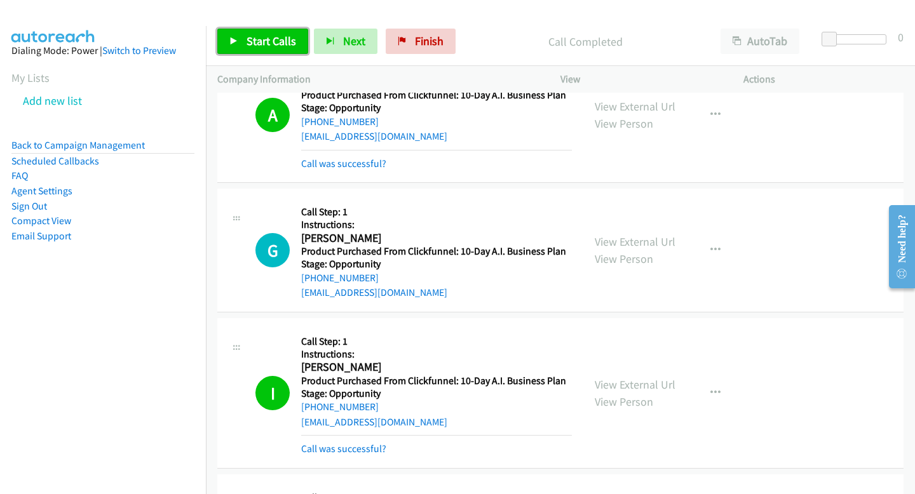
click at [260, 34] on link "Start Calls" at bounding box center [262, 41] width 91 height 25
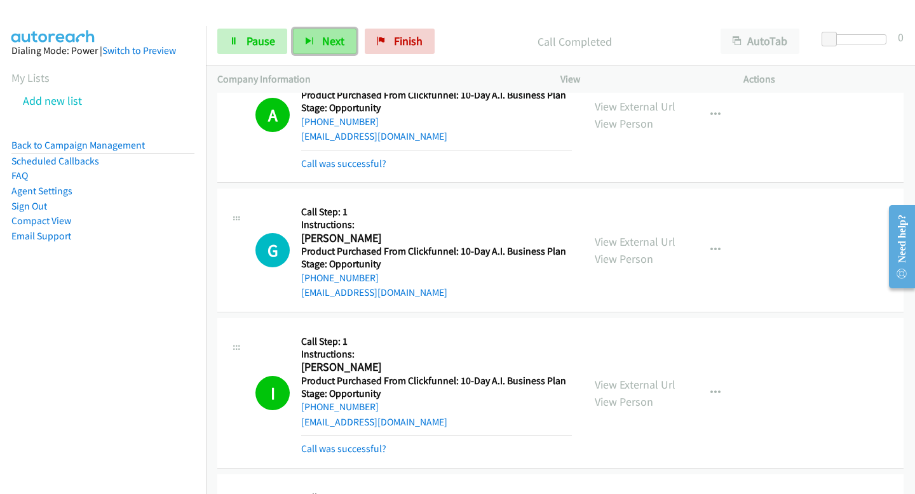
click at [308, 47] on button "Next" at bounding box center [325, 41] width 64 height 25
click at [278, 43] on link "Pause" at bounding box center [252, 41] width 70 height 25
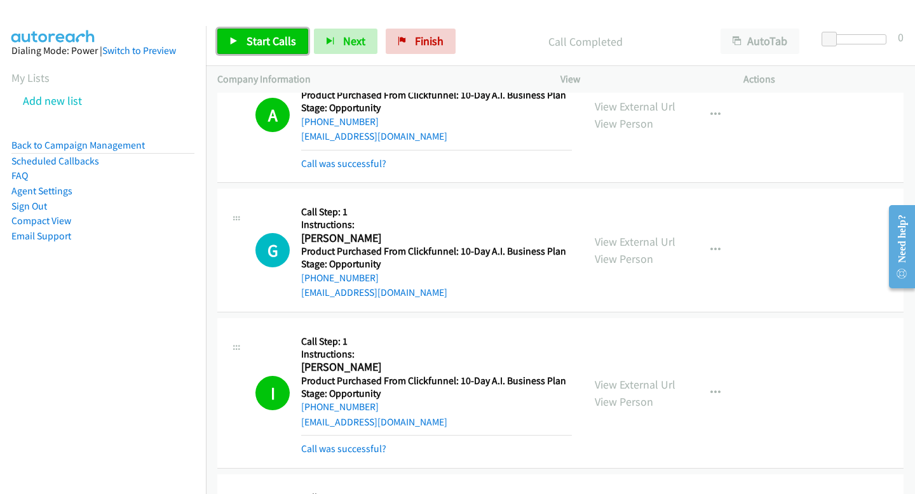
click at [271, 34] on span "Start Calls" at bounding box center [272, 41] width 50 height 15
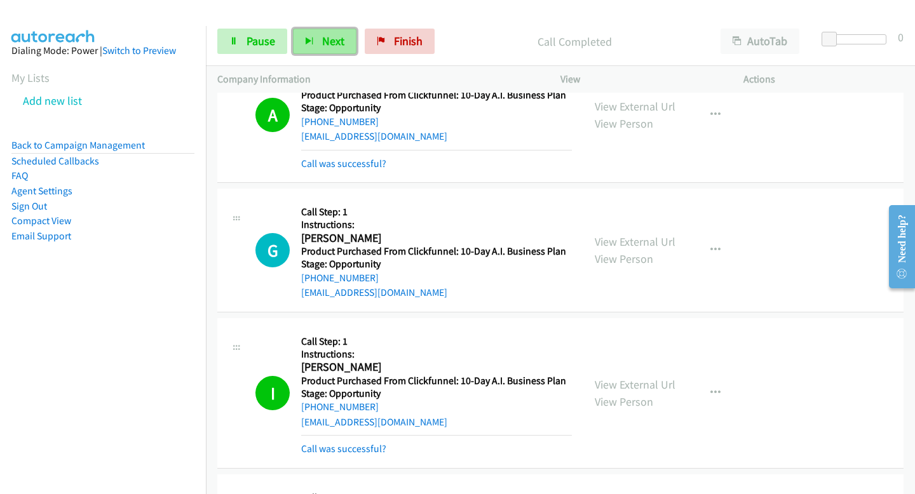
click at [295, 39] on button "Next" at bounding box center [325, 41] width 64 height 25
click at [309, 34] on button "Next" at bounding box center [325, 41] width 64 height 25
click at [309, 29] on button "Next" at bounding box center [325, 41] width 64 height 25
click at [317, 46] on button "Next" at bounding box center [325, 41] width 64 height 25
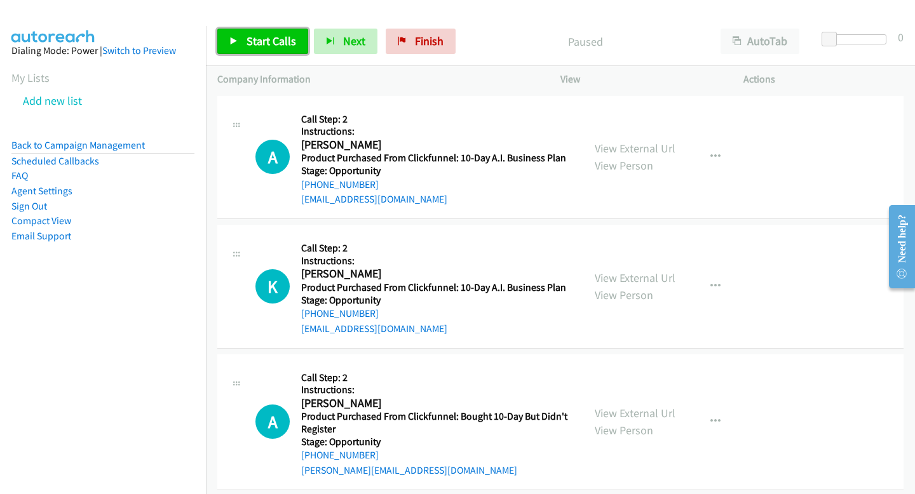
click at [257, 45] on span "Start Calls" at bounding box center [272, 41] width 50 height 15
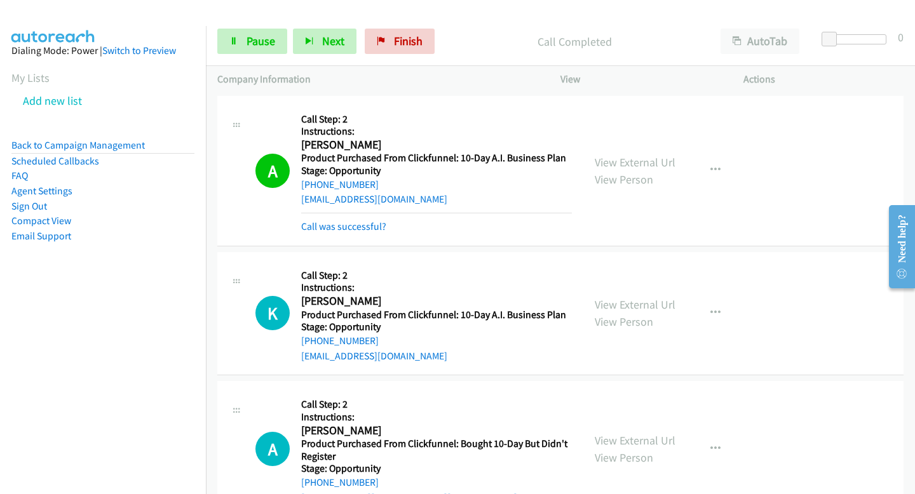
click at [341, 55] on div "Start Calls Pause Next Finish Call Completed AutoTab AutoTab 0" at bounding box center [560, 41] width 709 height 49
click at [334, 46] on span "Next" at bounding box center [333, 41] width 22 height 15
click at [322, 33] on button "Next" at bounding box center [325, 41] width 64 height 25
click at [327, 46] on span "Next" at bounding box center [333, 41] width 22 height 15
click at [332, 29] on button "Next" at bounding box center [325, 41] width 64 height 25
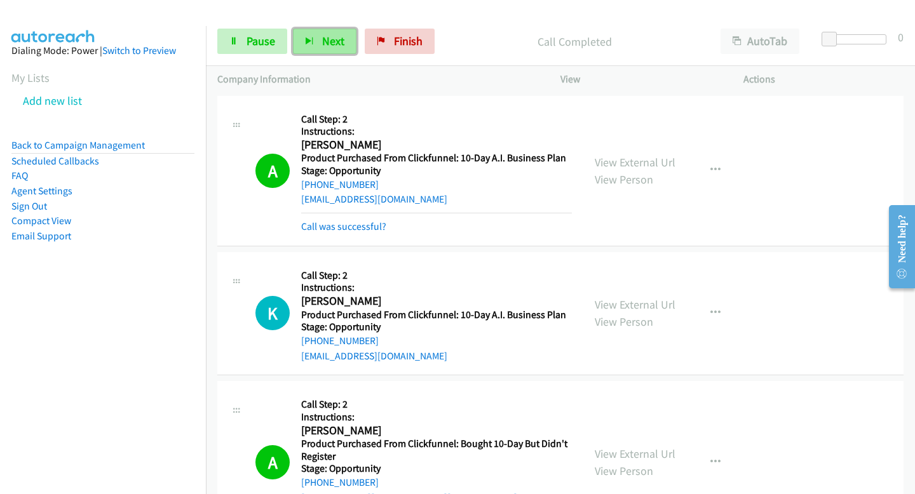
click at [334, 44] on span "Next" at bounding box center [333, 41] width 22 height 15
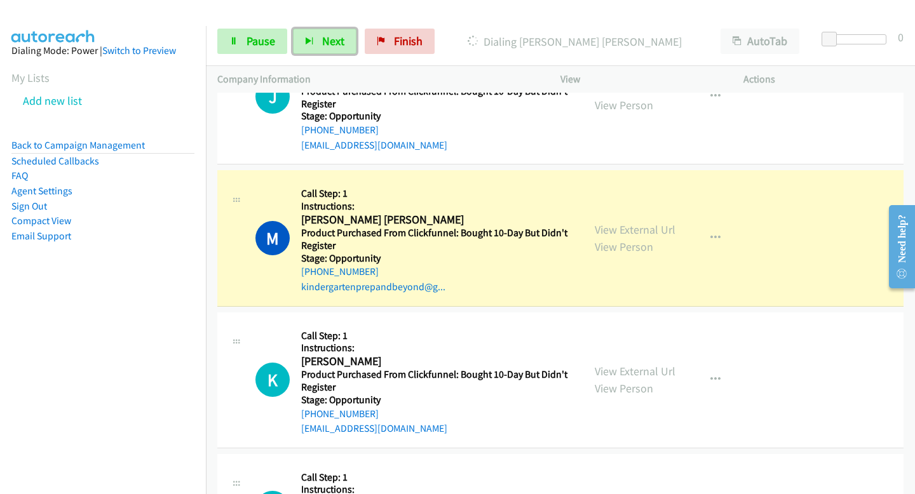
scroll to position [1392, 0]
